Goal: Task Accomplishment & Management: Use online tool/utility

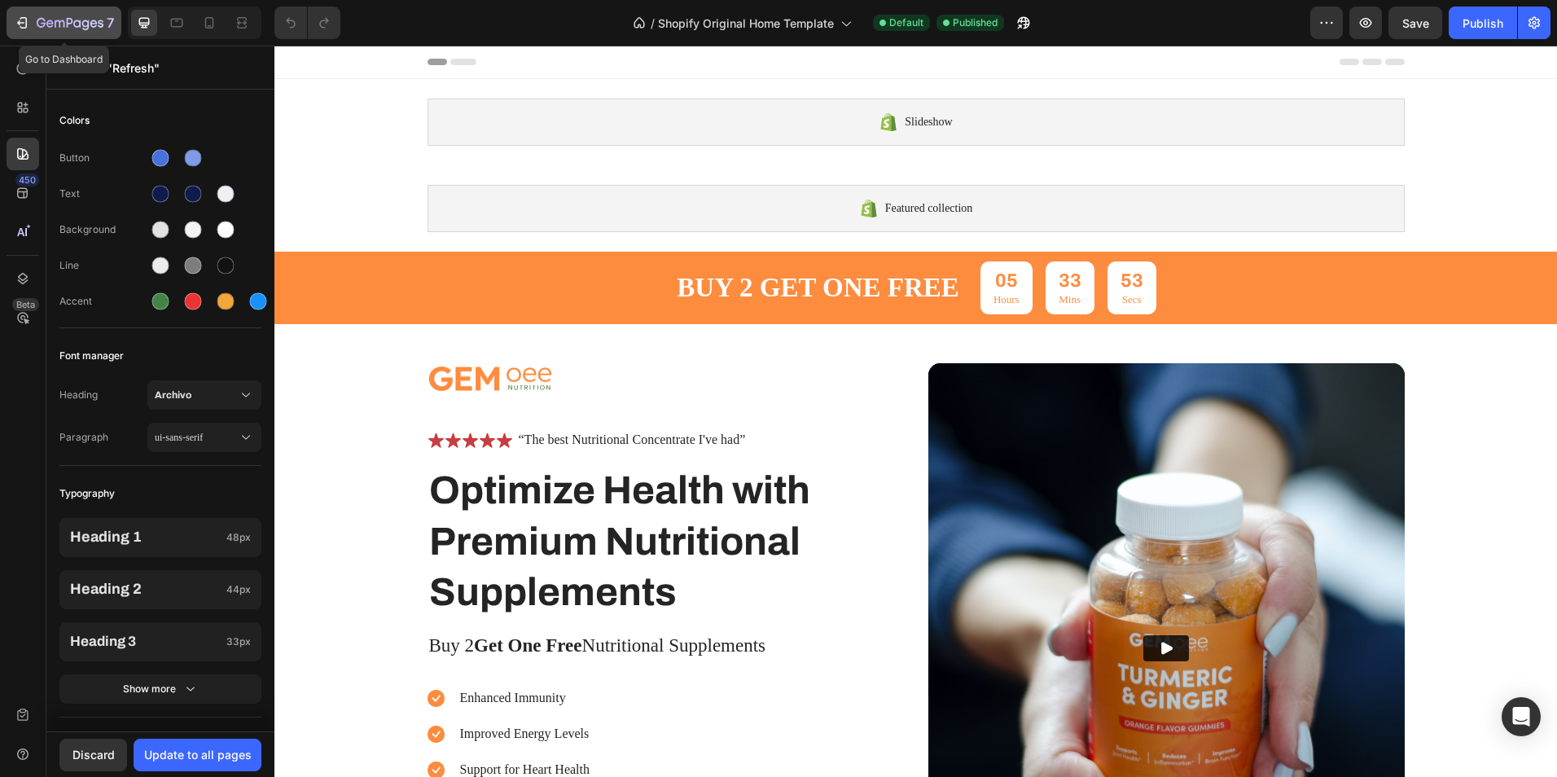
click at [15, 19] on icon "button" at bounding box center [22, 23] width 16 height 16
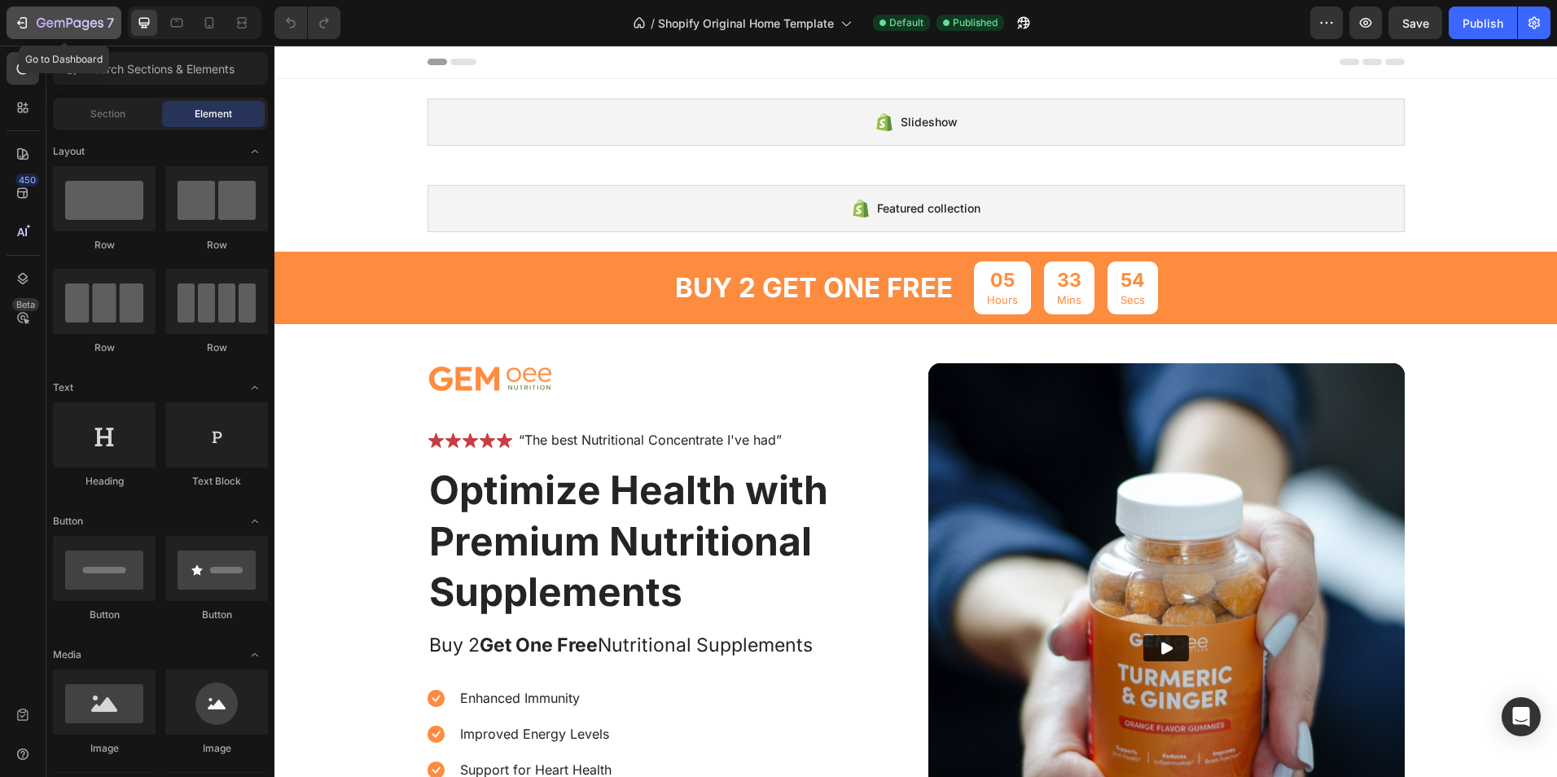
click at [16, 21] on icon "button" at bounding box center [22, 23] width 16 height 16
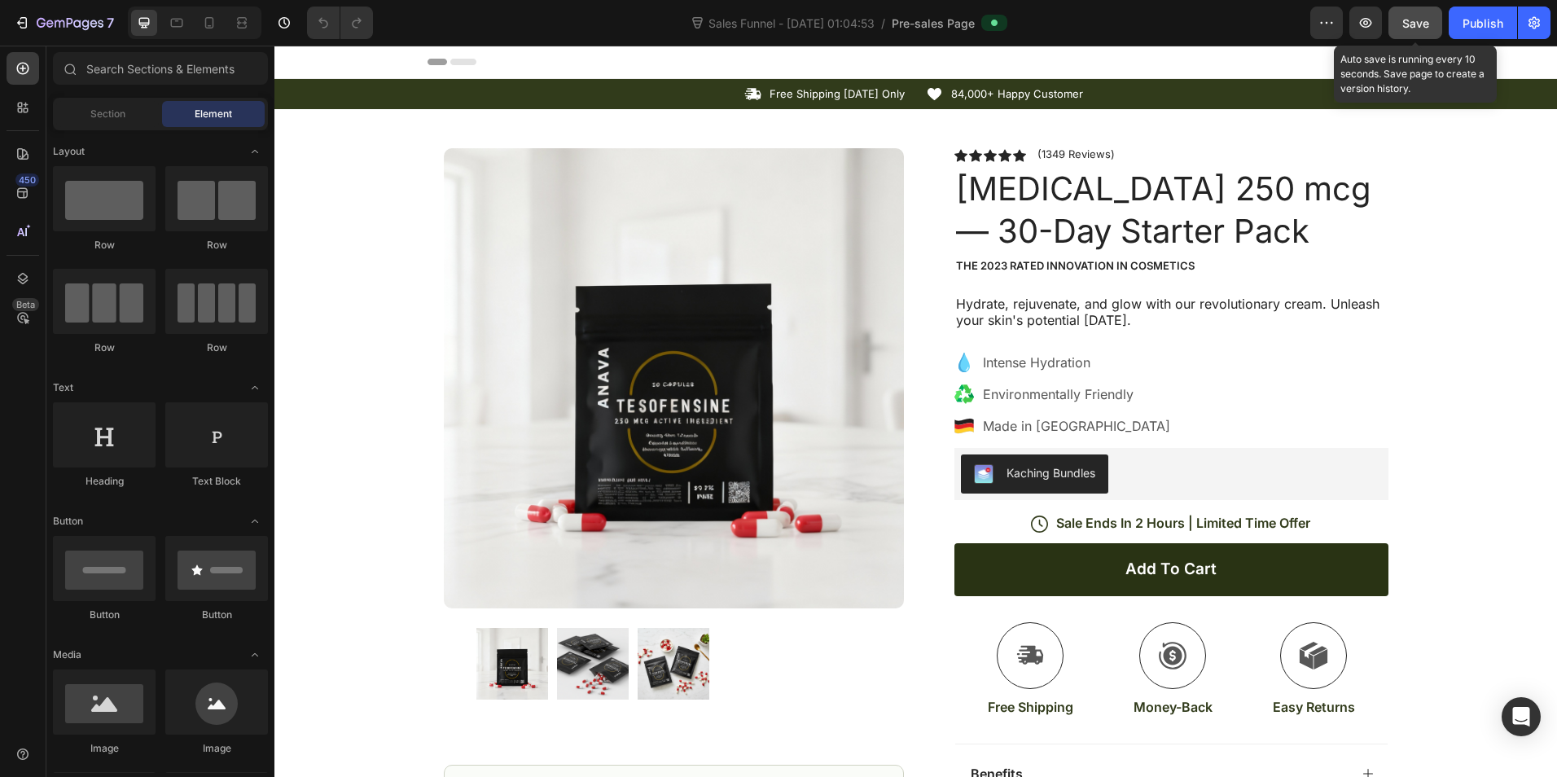
click at [1424, 26] on span "Save" at bounding box center [1416, 23] width 27 height 14
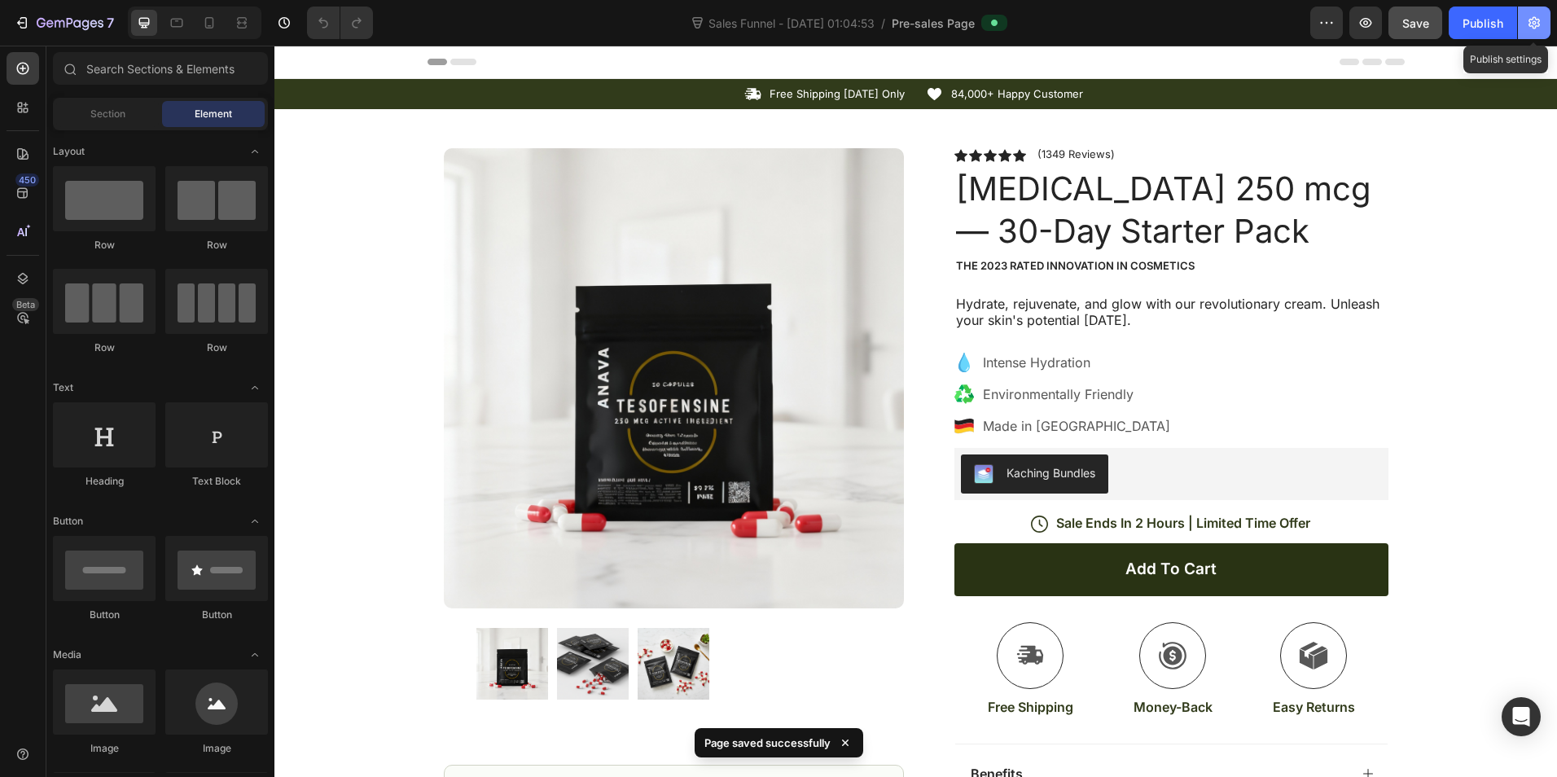
click at [1543, 22] on button "button" at bounding box center [1534, 23] width 33 height 33
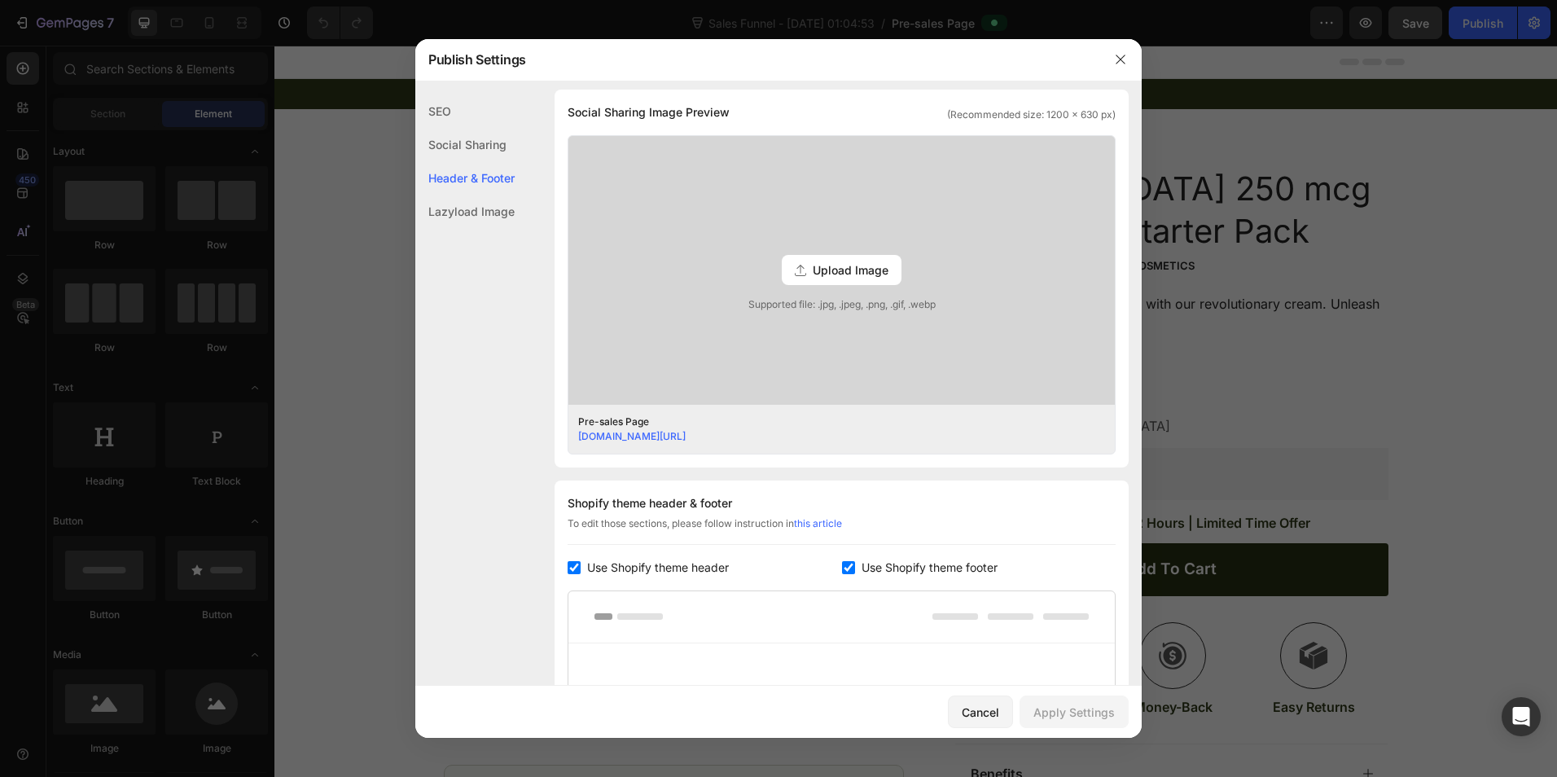
scroll to position [687, 0]
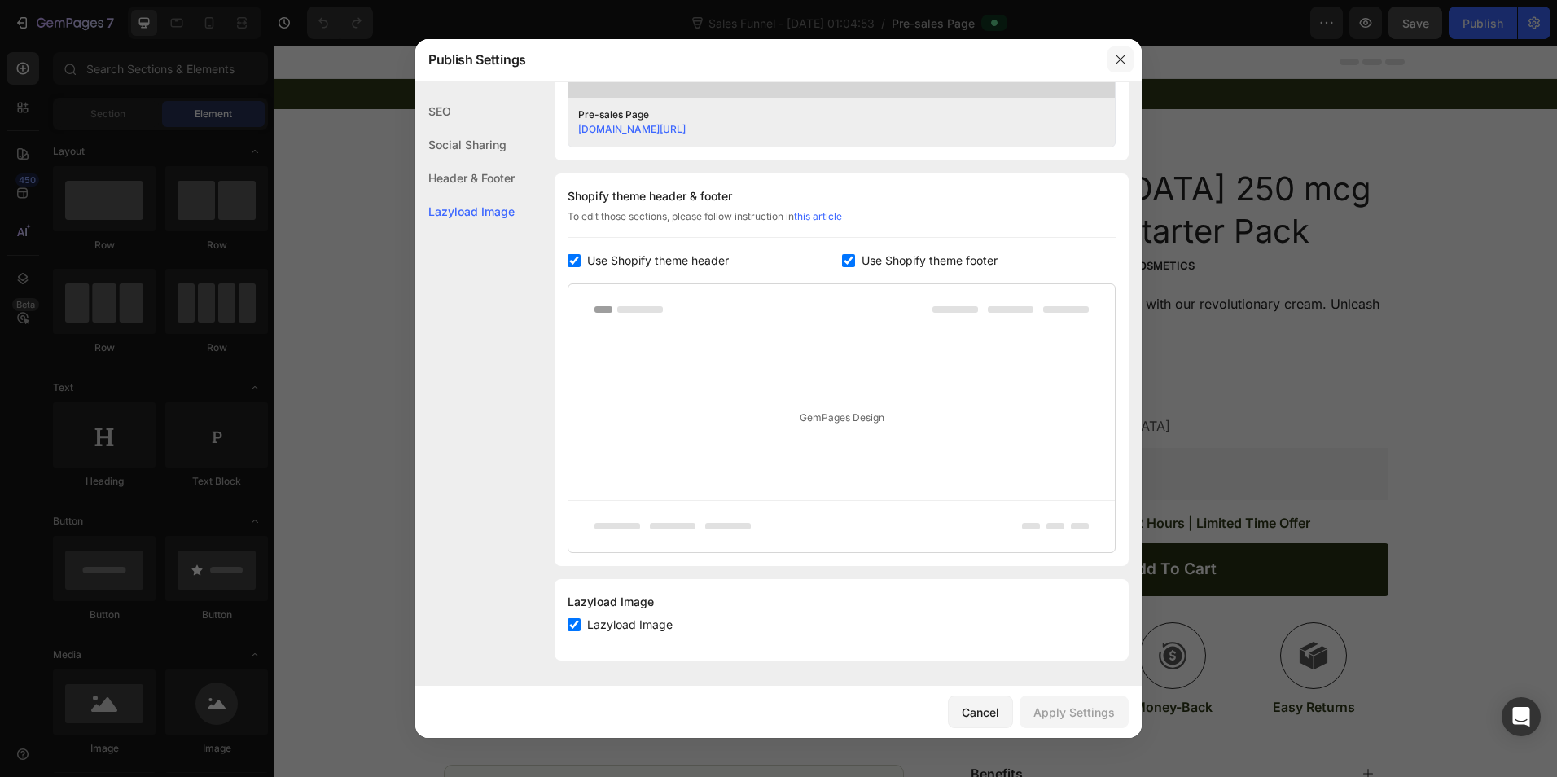
click at [1126, 50] on button "button" at bounding box center [1121, 59] width 26 height 26
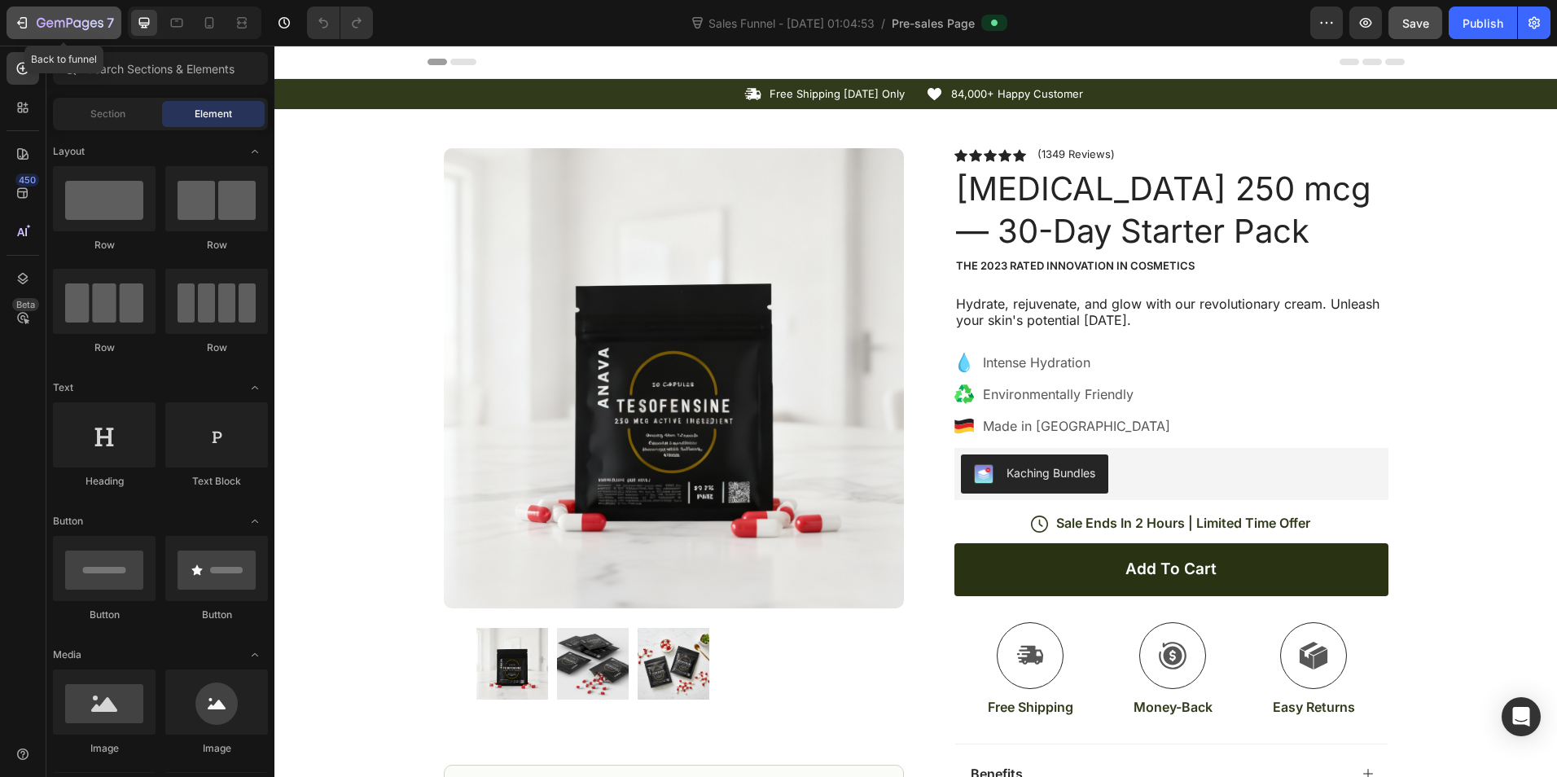
click at [27, 17] on icon "button" at bounding box center [22, 23] width 16 height 16
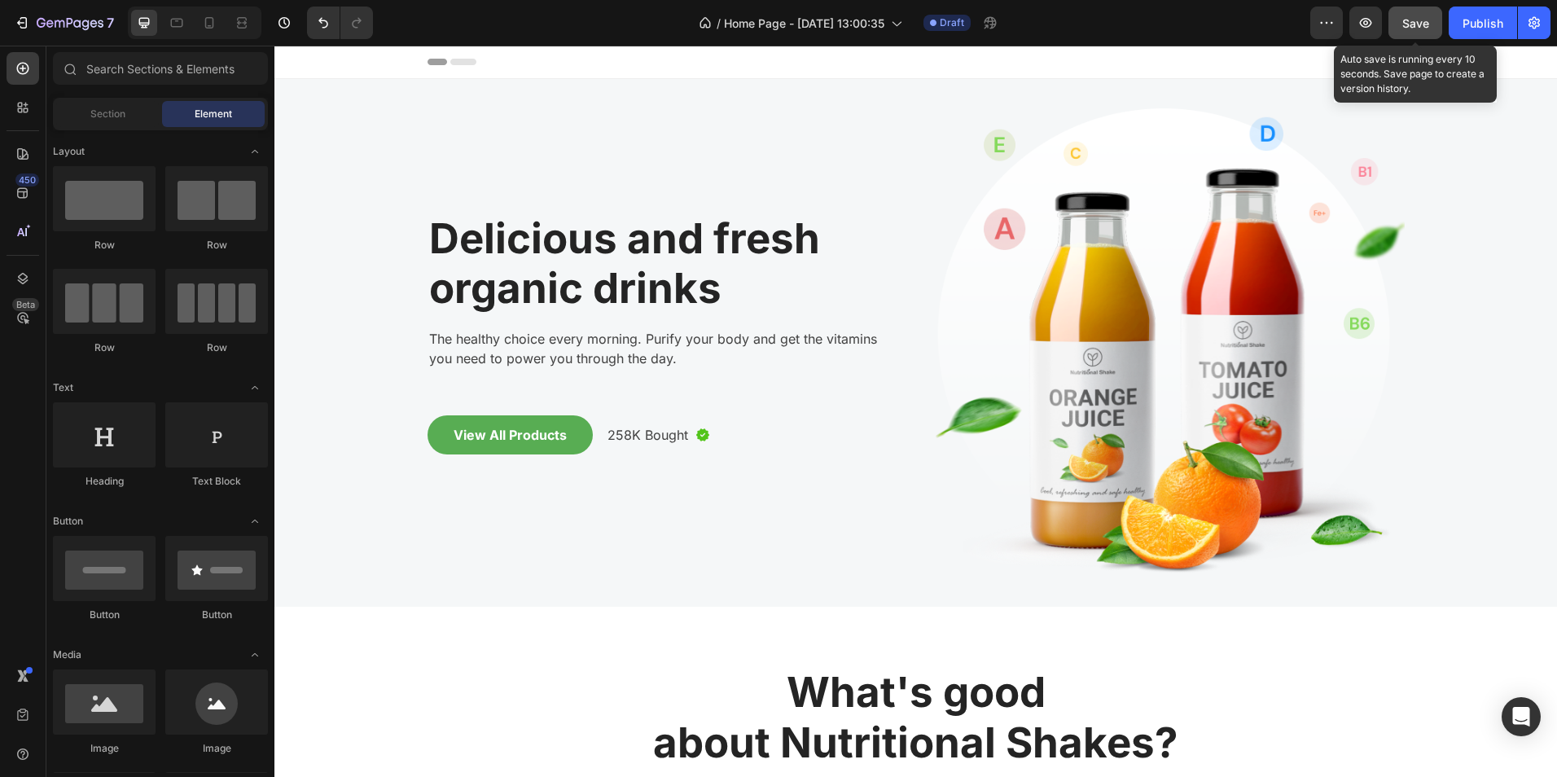
click at [1424, 28] on span "Save" at bounding box center [1416, 23] width 27 height 14
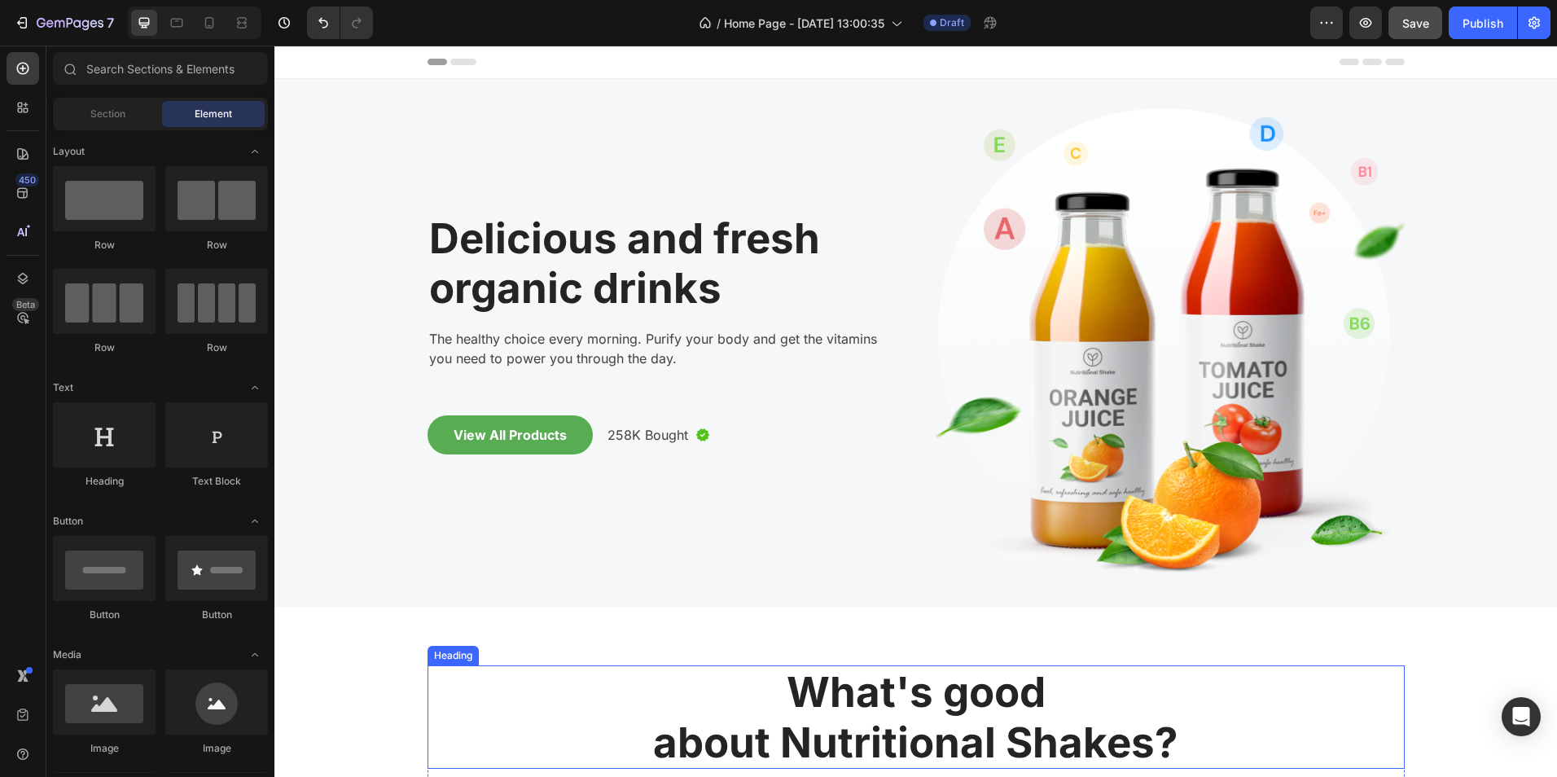
scroll to position [380, 0]
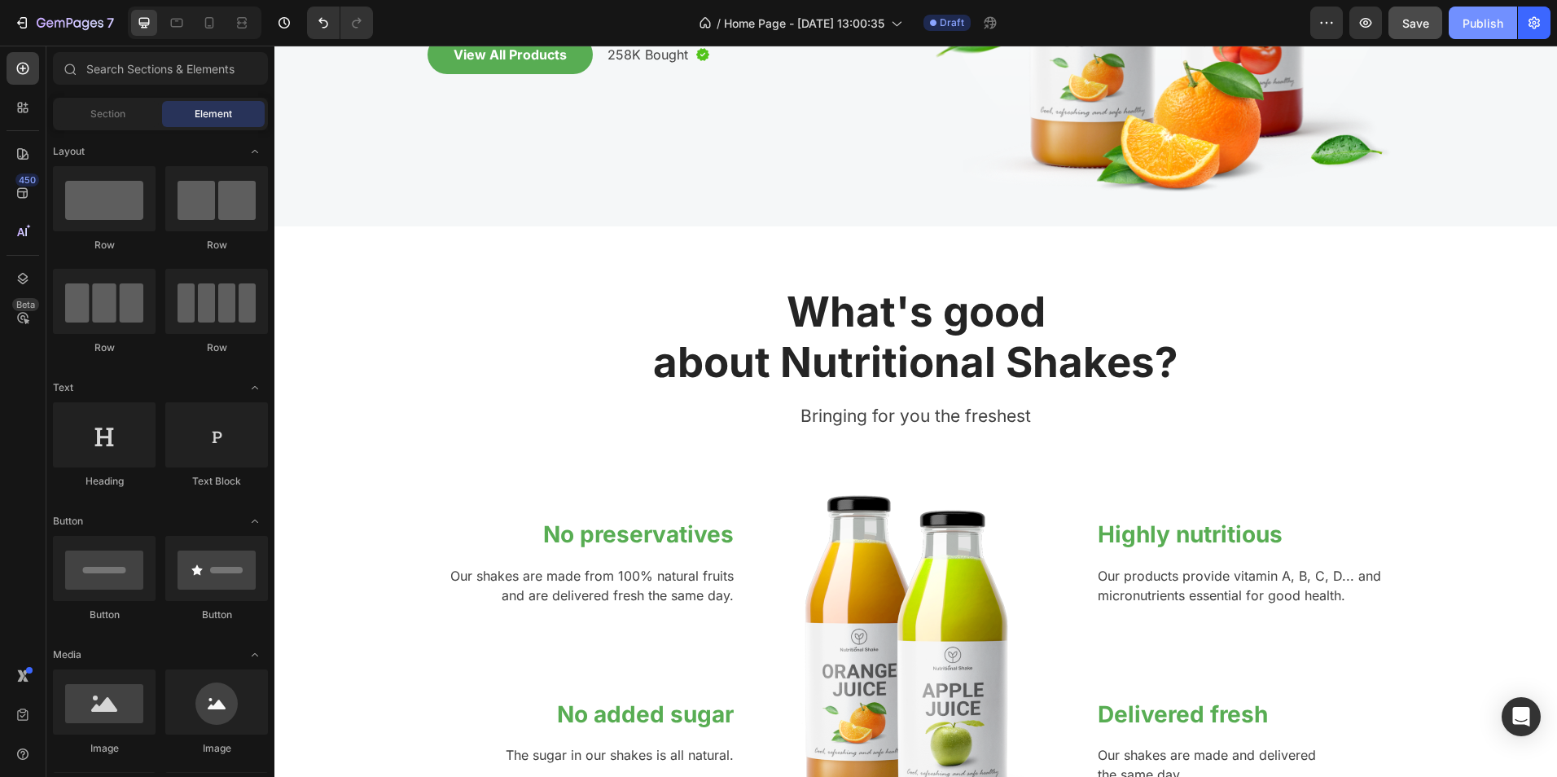
click at [1484, 33] on button "Publish" at bounding box center [1483, 23] width 68 height 33
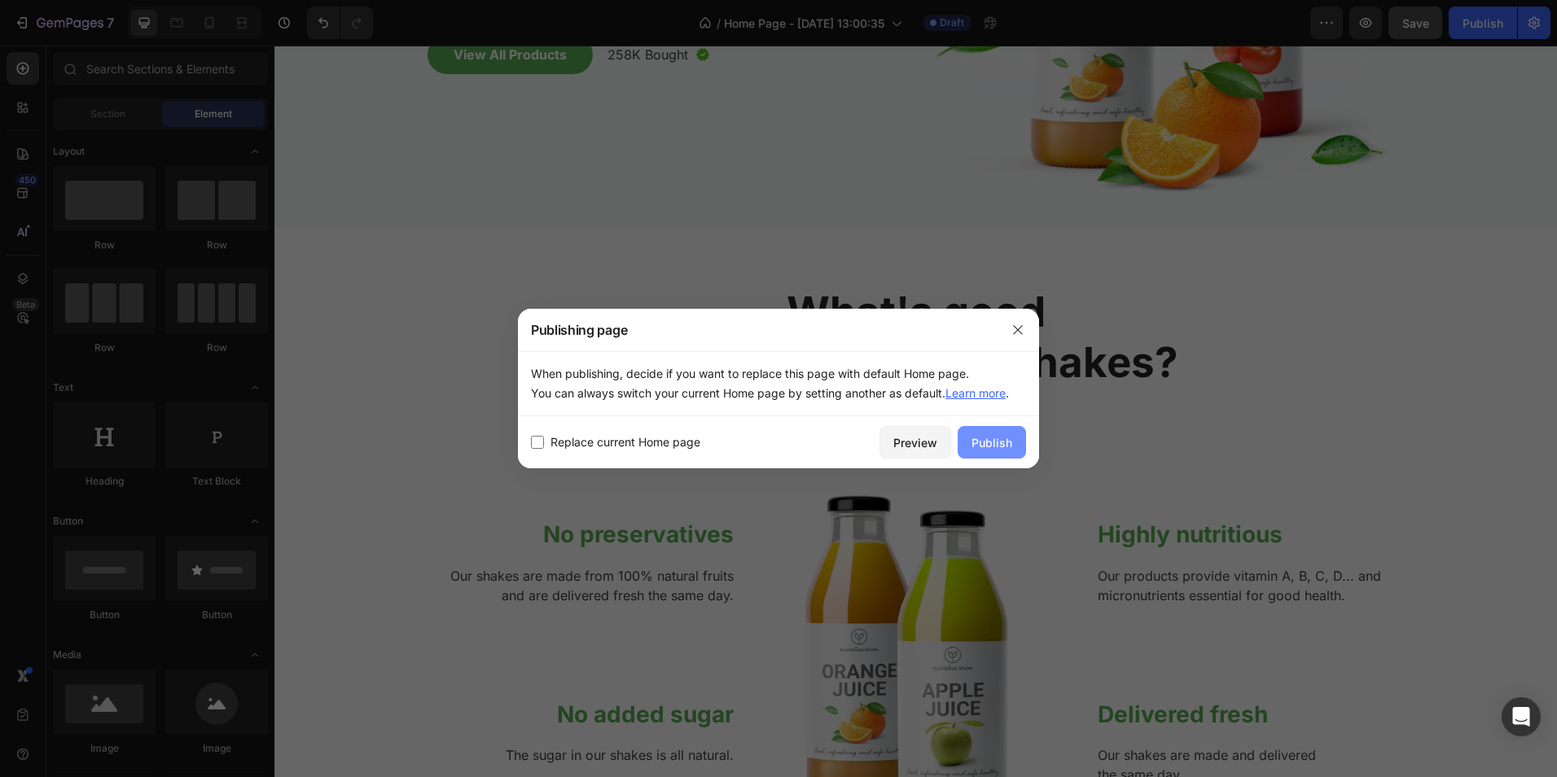
click at [995, 448] on div "Publish" at bounding box center [992, 442] width 41 height 17
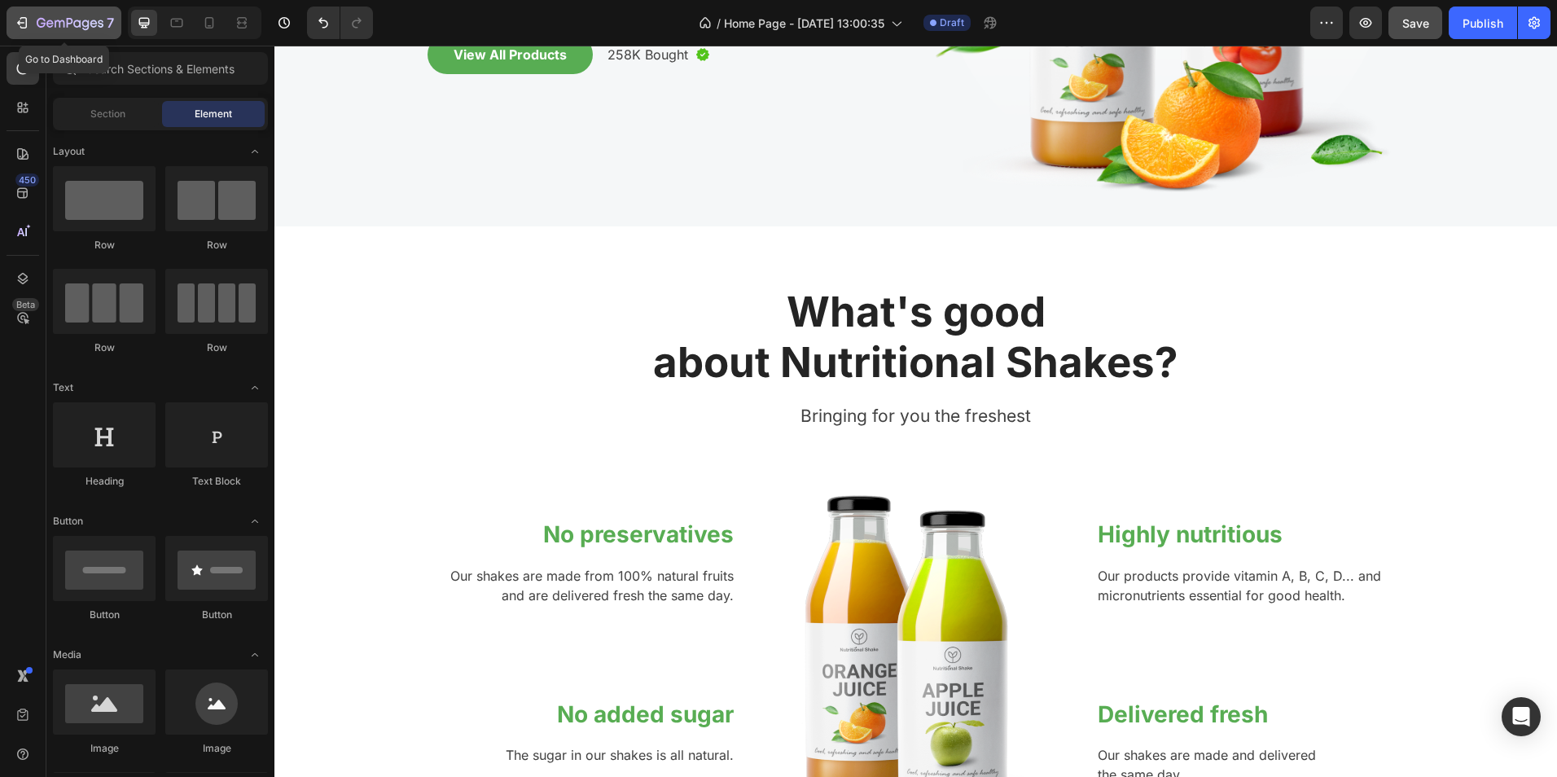
click at [33, 26] on div "7" at bounding box center [64, 23] width 100 height 20
